Goal: Navigation & Orientation: Understand site structure

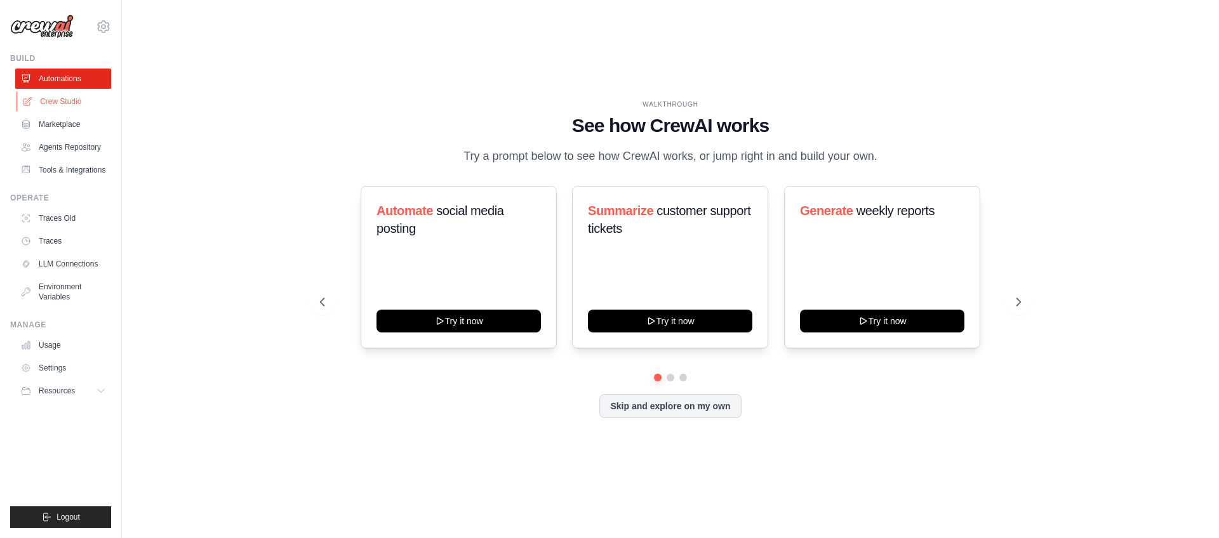
click at [69, 102] on link "Crew Studio" at bounding box center [65, 101] width 96 height 20
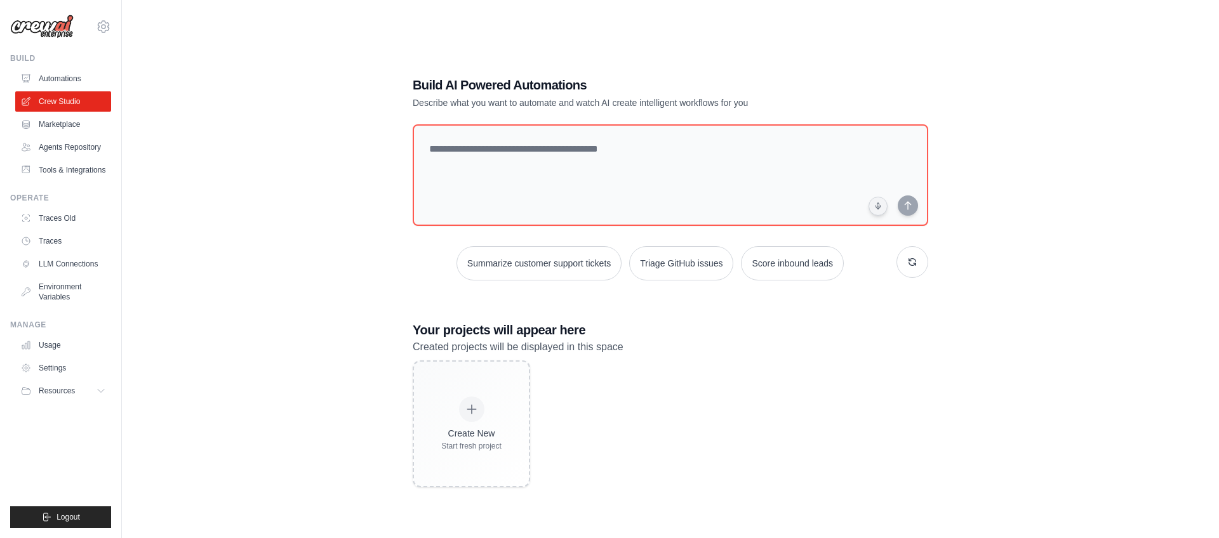
scroll to position [25, 0]
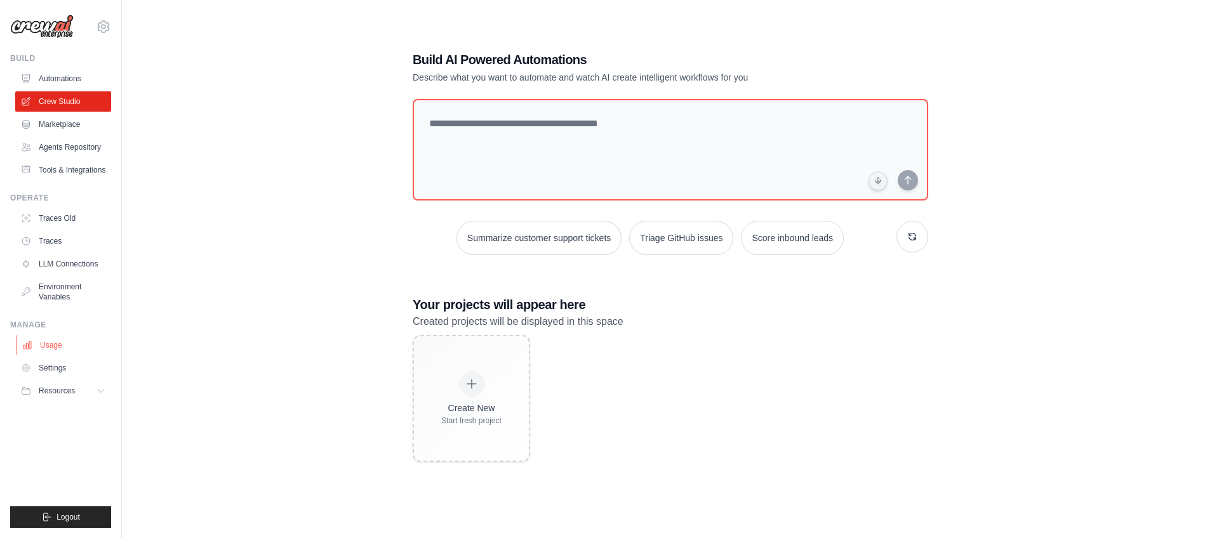
click at [42, 341] on link "Usage" at bounding box center [65, 345] width 96 height 20
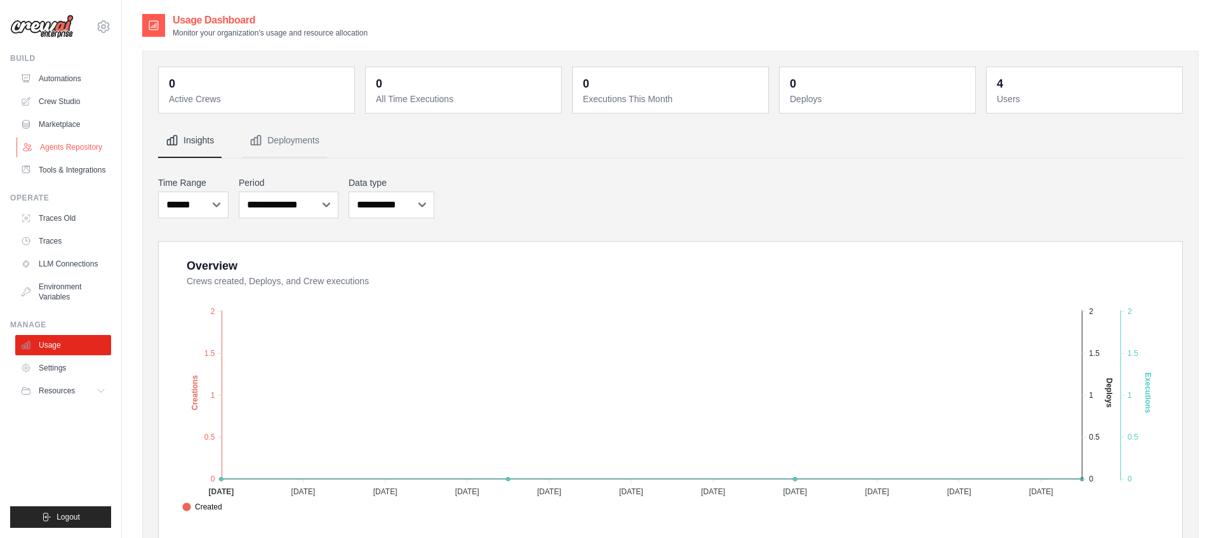
click at [52, 145] on link "Agents Repository" at bounding box center [65, 147] width 96 height 20
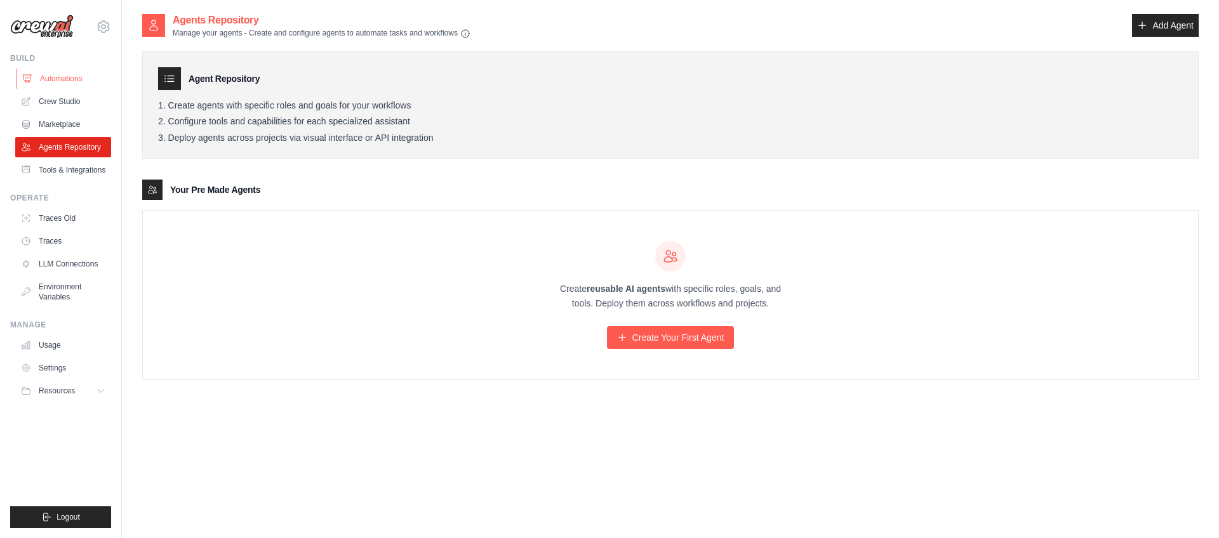
click at [57, 80] on link "Automations" at bounding box center [65, 79] width 96 height 20
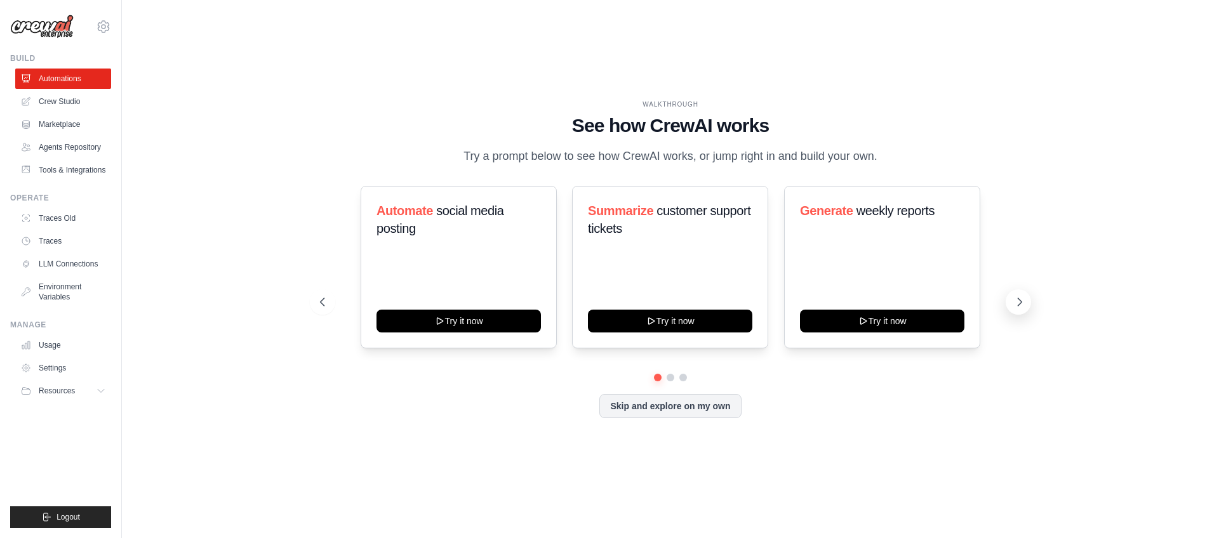
click at [1015, 300] on icon at bounding box center [1019, 302] width 13 height 13
